Goal: Task Accomplishment & Management: Use online tool/utility

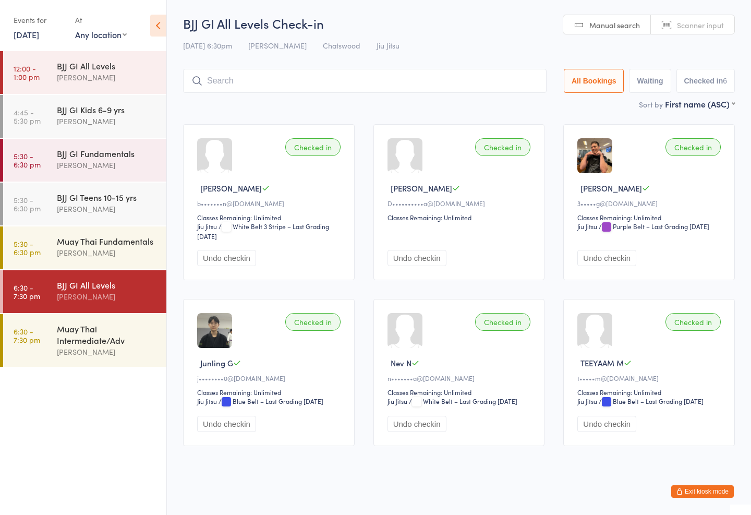
click at [52, 22] on div "Events for" at bounding box center [39, 19] width 51 height 17
click at [63, 28] on div "Events for" at bounding box center [39, 19] width 51 height 17
click at [39, 29] on link "[DATE]" at bounding box center [27, 34] width 26 height 11
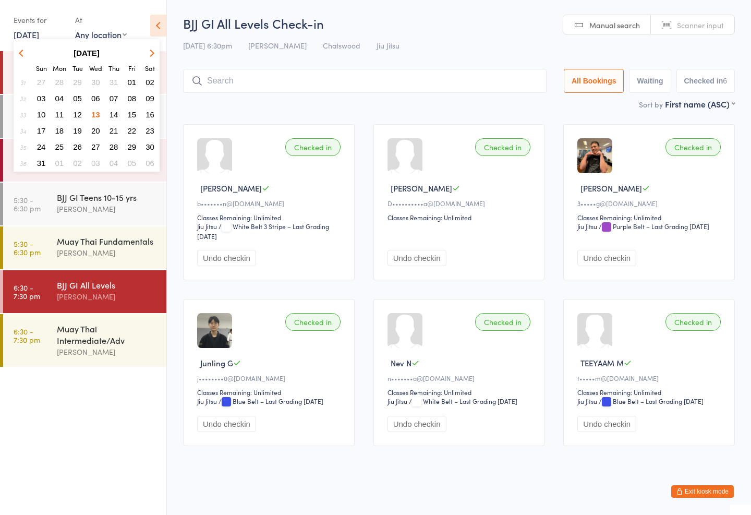
click at [114, 109] on button "14" at bounding box center [114, 114] width 16 height 14
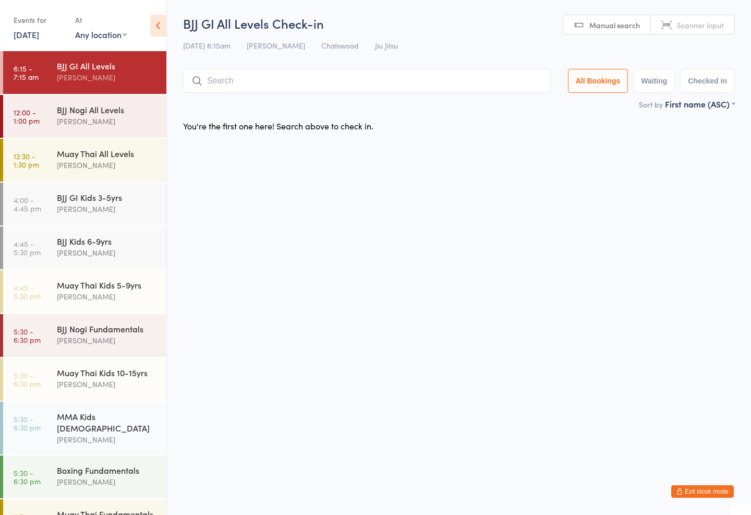
click at [116, 204] on div "[PERSON_NAME]" at bounding box center [107, 209] width 101 height 12
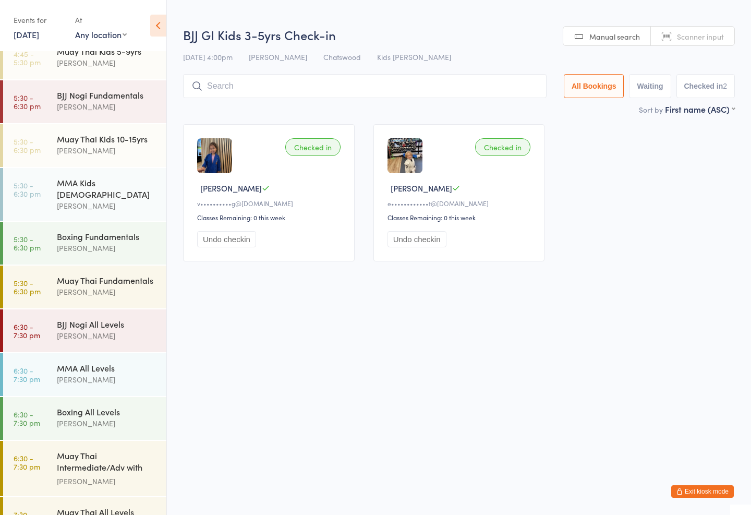
scroll to position [235, 0]
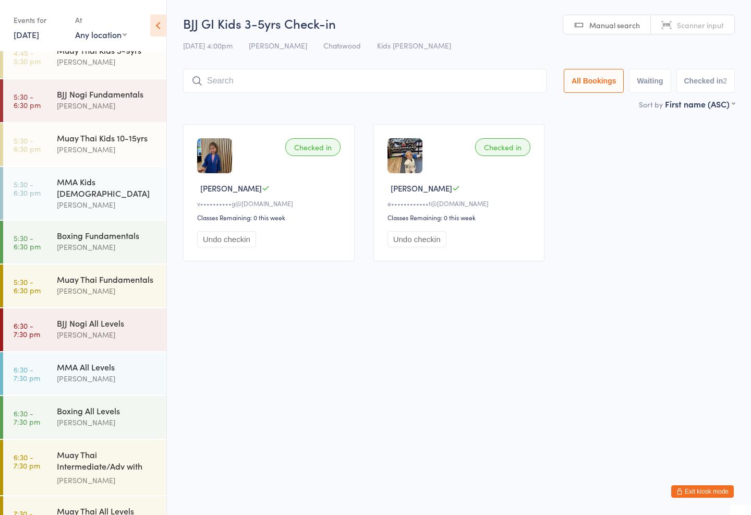
click at [119, 329] on div "[PERSON_NAME]" at bounding box center [107, 335] width 101 height 12
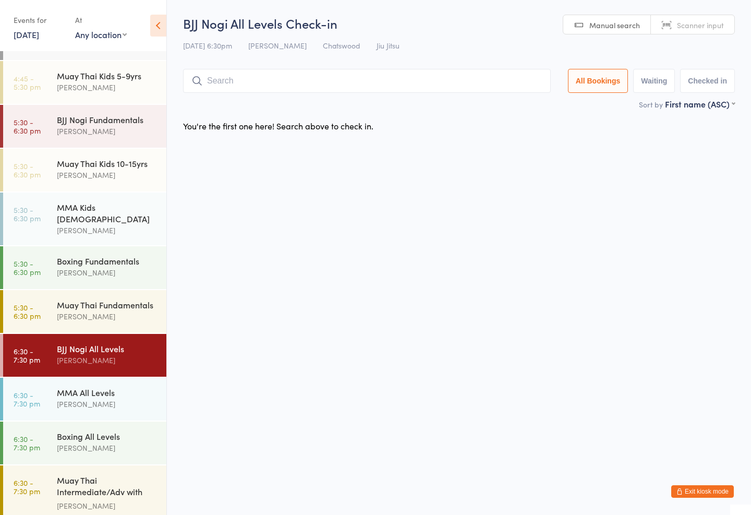
scroll to position [209, 0]
click at [104, 124] on div "BJJ Nogi Fundamentals" at bounding box center [107, 119] width 101 height 11
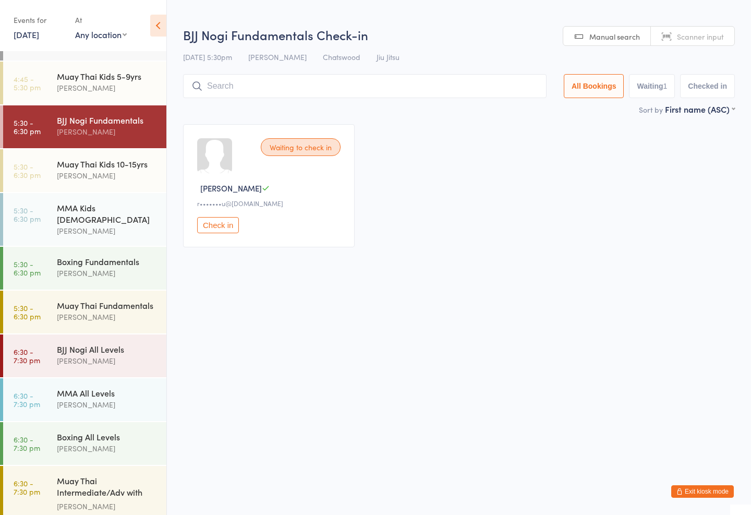
click at [360, 109] on div "Sort by First name (ASC) First name (ASC) First name (DESC) Last name (ASC) Las…" at bounding box center [459, 108] width 552 height 11
click at [453, 71] on div "BJJ Nogi Fundamentals Check-in [DATE] 5:30pm [PERSON_NAME] Chatswood Jiu Jitsu …" at bounding box center [459, 64] width 552 height 77
click at [348, 77] on input "search" at bounding box center [365, 86] width 364 height 24
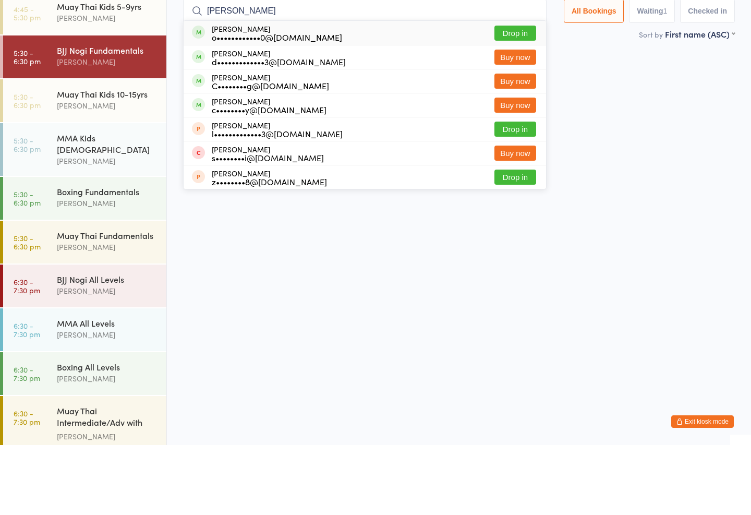
type input "[PERSON_NAME]"
click at [509, 95] on button "Drop in" at bounding box center [516, 102] width 42 height 15
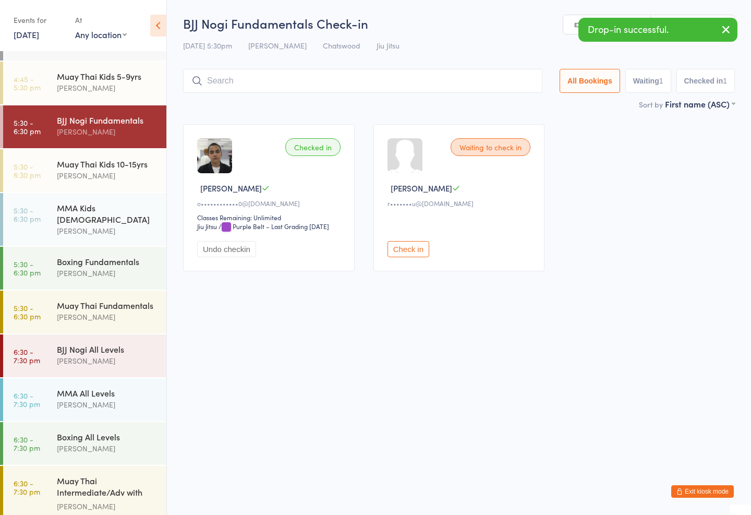
click at [140, 355] on div "[PERSON_NAME]" at bounding box center [107, 361] width 101 height 12
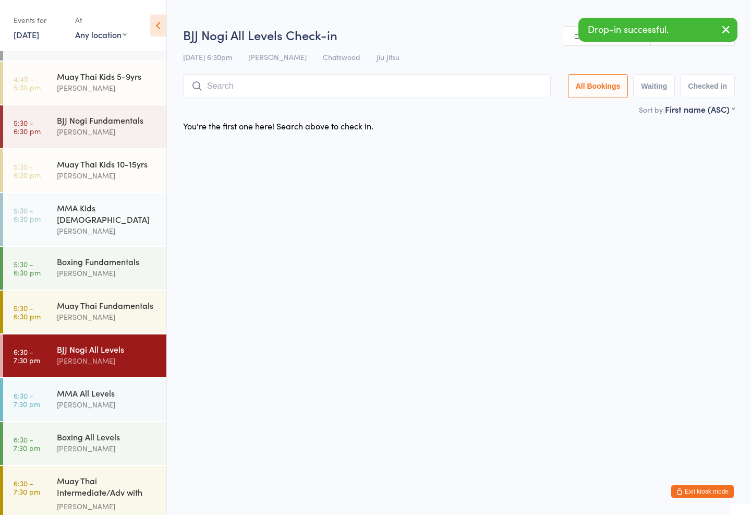
click at [289, 83] on input "search" at bounding box center [367, 86] width 368 height 24
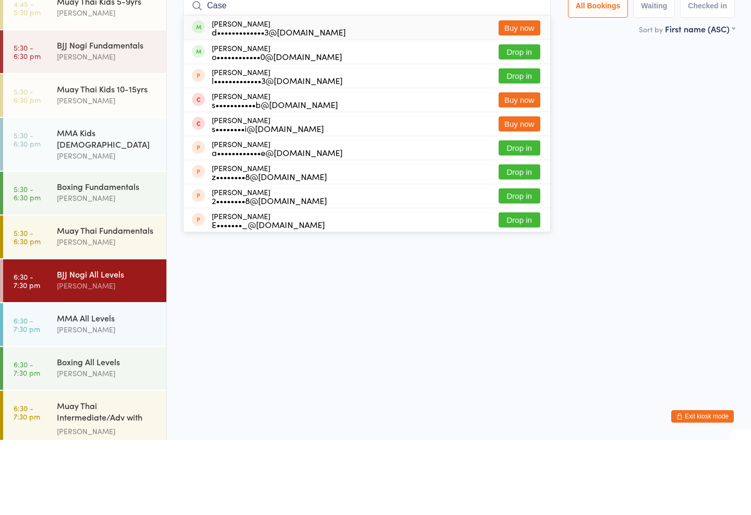
type input "Case"
click at [518, 119] on button "Drop in" at bounding box center [520, 126] width 42 height 15
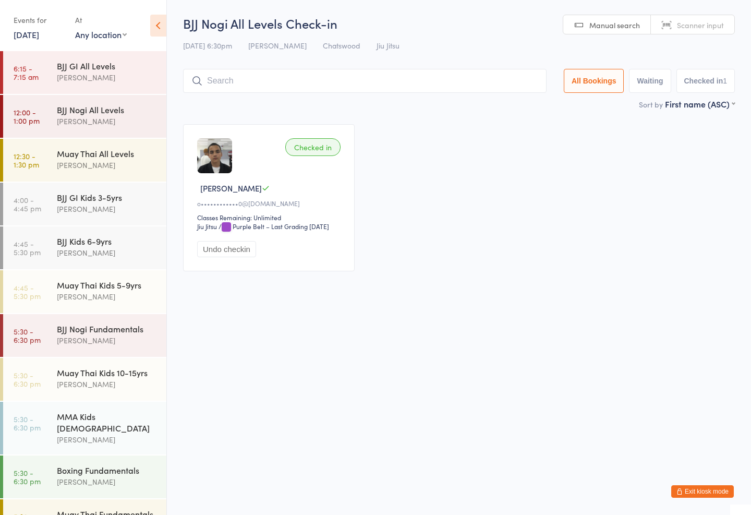
click at [114, 354] on div "BJJ Nogi Fundamentals [PERSON_NAME]" at bounding box center [112, 334] width 110 height 41
